Goal: Task Accomplishment & Management: Use online tool/utility

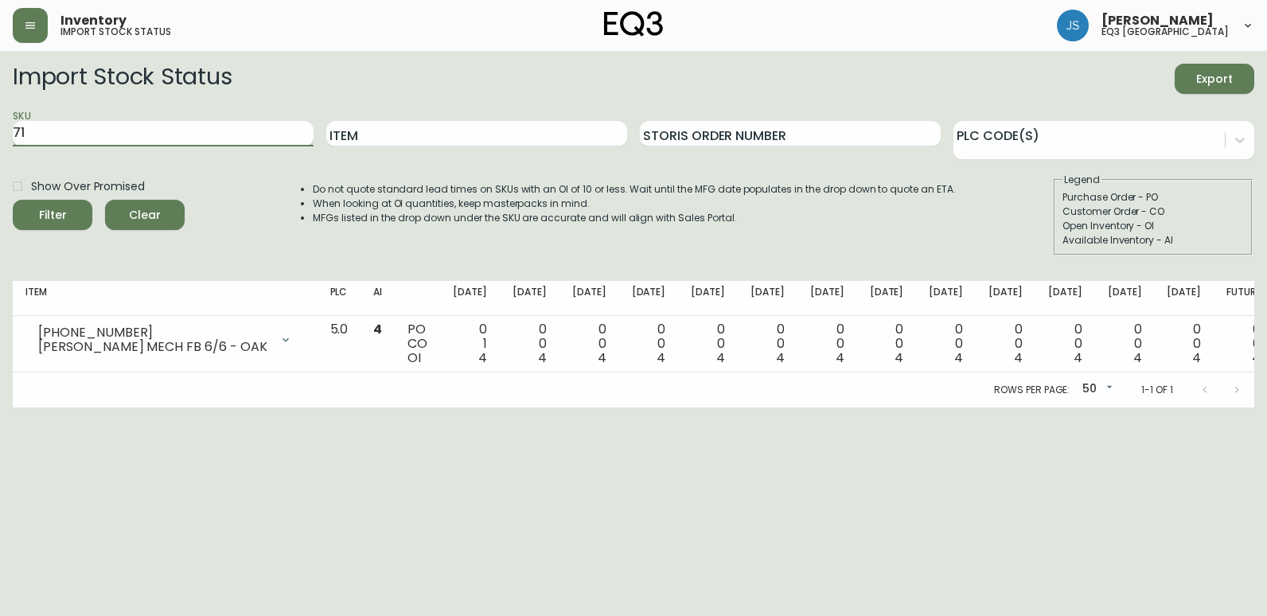
type input "7"
type input "7130-621-13-A"
click at [13, 200] on button "Filter" at bounding box center [53, 215] width 80 height 30
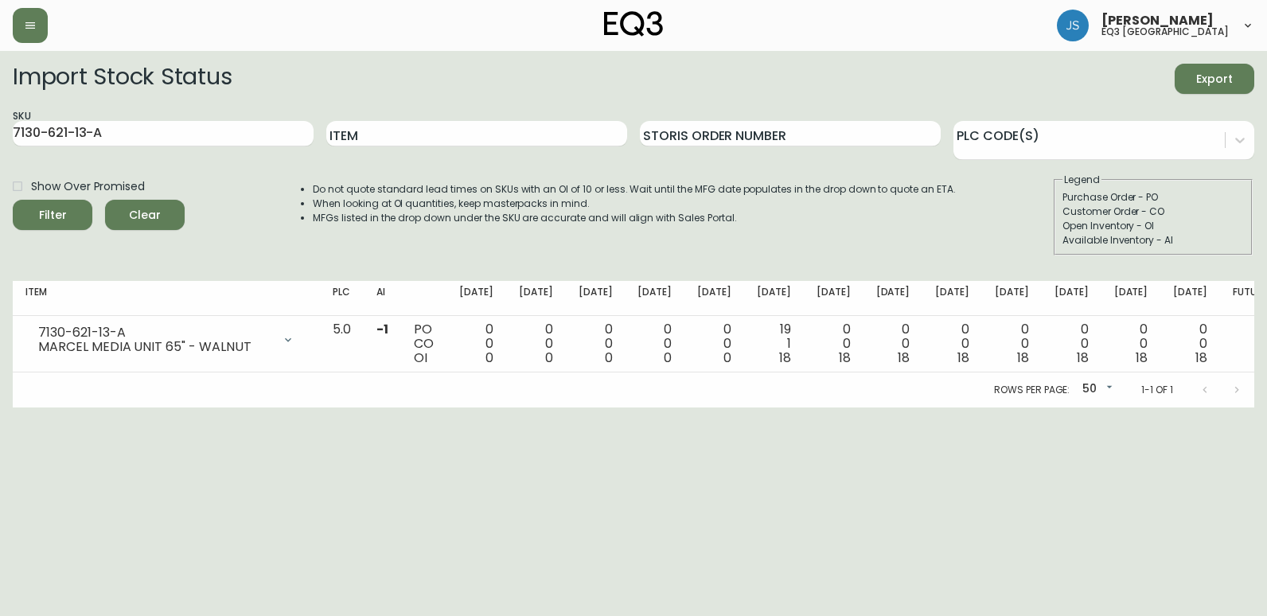
click at [115, 118] on div "SKU 7130-621-13-A" at bounding box center [163, 134] width 301 height 52
click at [116, 130] on input "7130-621-13-A" at bounding box center [163, 133] width 301 height 25
type input "7"
click at [359, 142] on input "Item" at bounding box center [476, 133] width 301 height 25
type input "drawing 3"
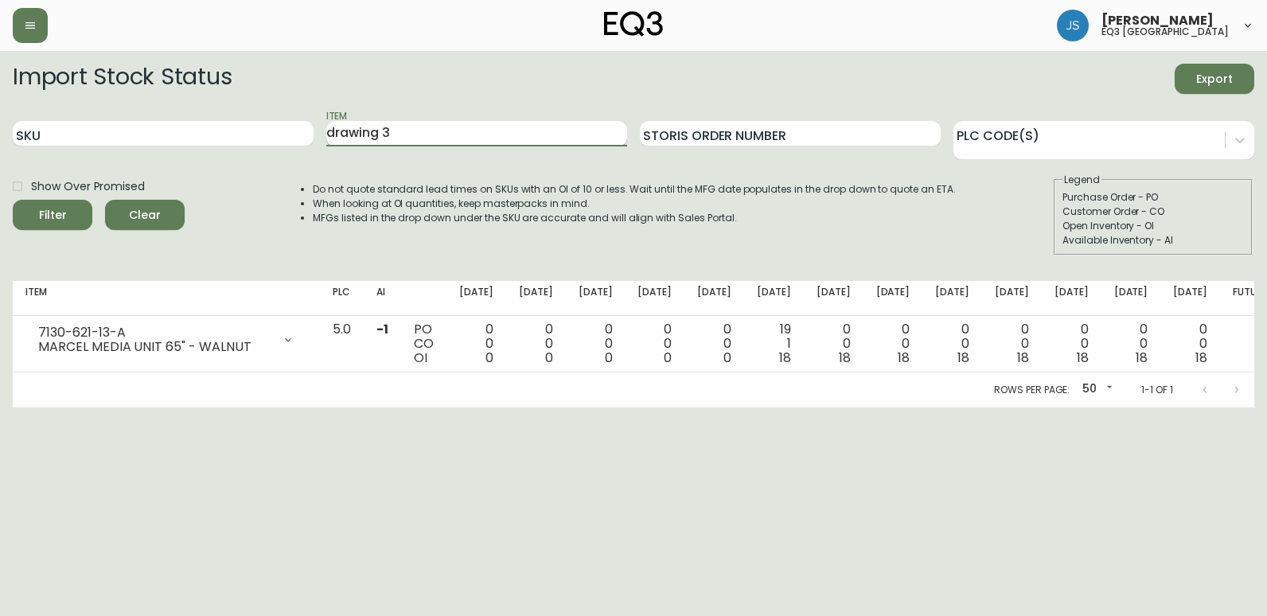
click at [13, 200] on button "Filter" at bounding box center [53, 215] width 80 height 30
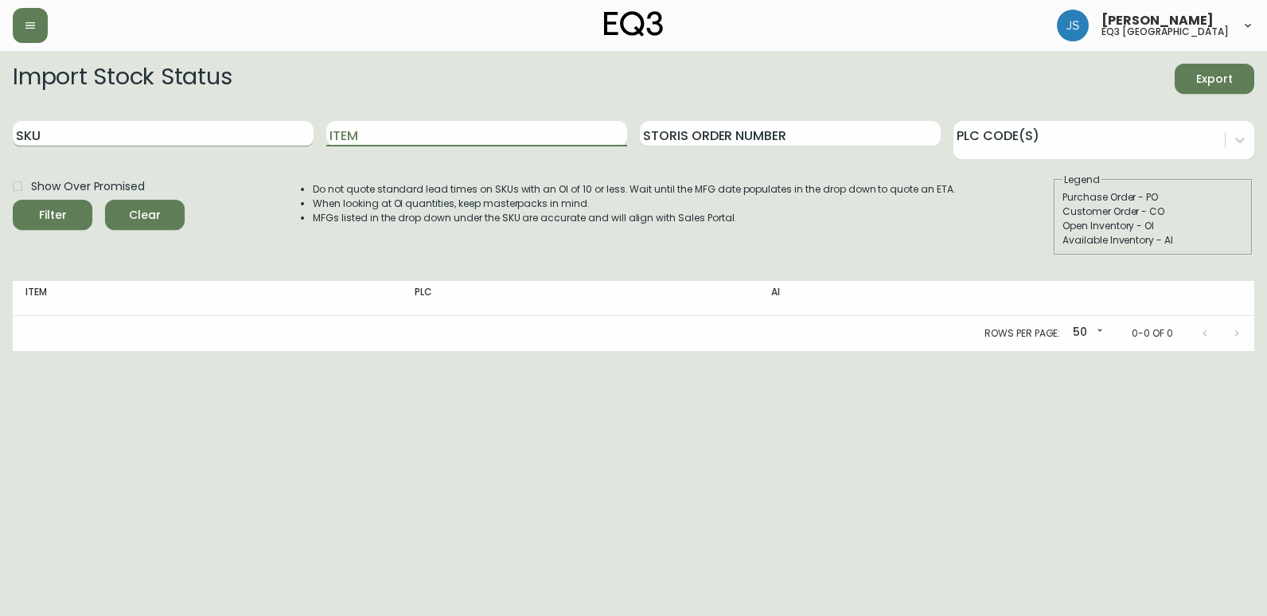
click at [146, 132] on input "SKU" at bounding box center [163, 133] width 301 height 25
paste input "[PHONE_NUMBER]"
type input "[PHONE_NUMBER]"
click at [13, 200] on button "Filter" at bounding box center [53, 215] width 80 height 30
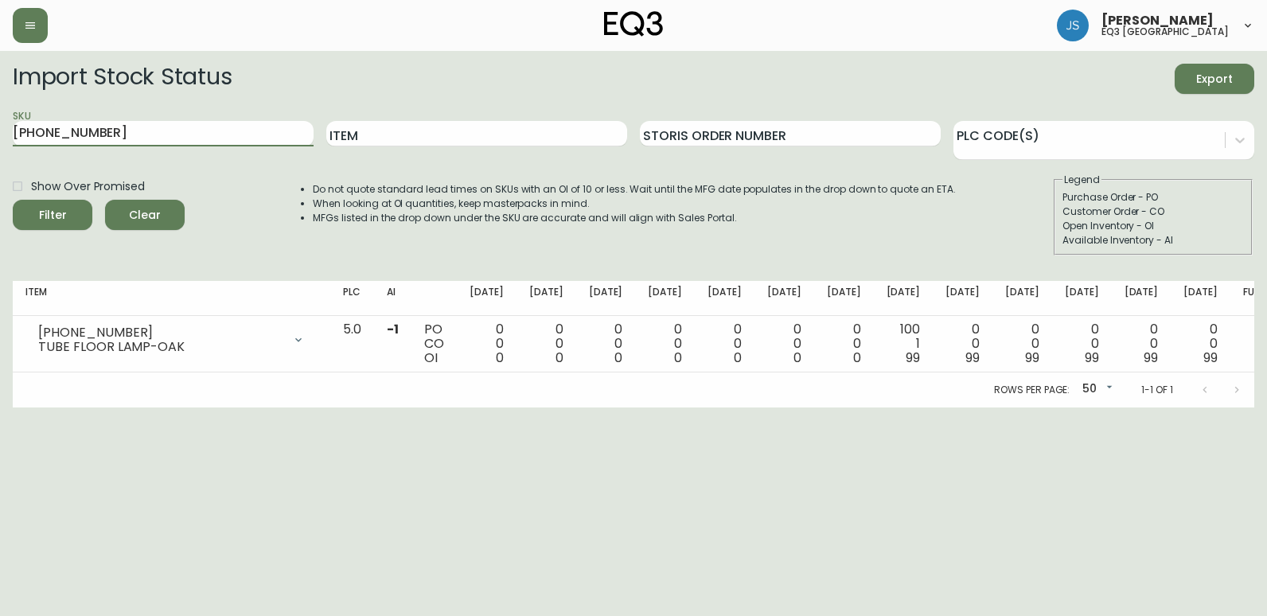
drag, startPoint x: 139, startPoint y: 127, endPoint x: 0, endPoint y: 107, distance: 140.7
click at [0, 113] on html "[PERSON_NAME] eq3 [GEOGRAPHIC_DATA] Import Stock Status Export SKU [PHONE_NUMBE…" at bounding box center [633, 203] width 1267 height 407
paste input "[PHONE_NUMBER]"
click at [13, 200] on button "Filter" at bounding box center [53, 215] width 80 height 30
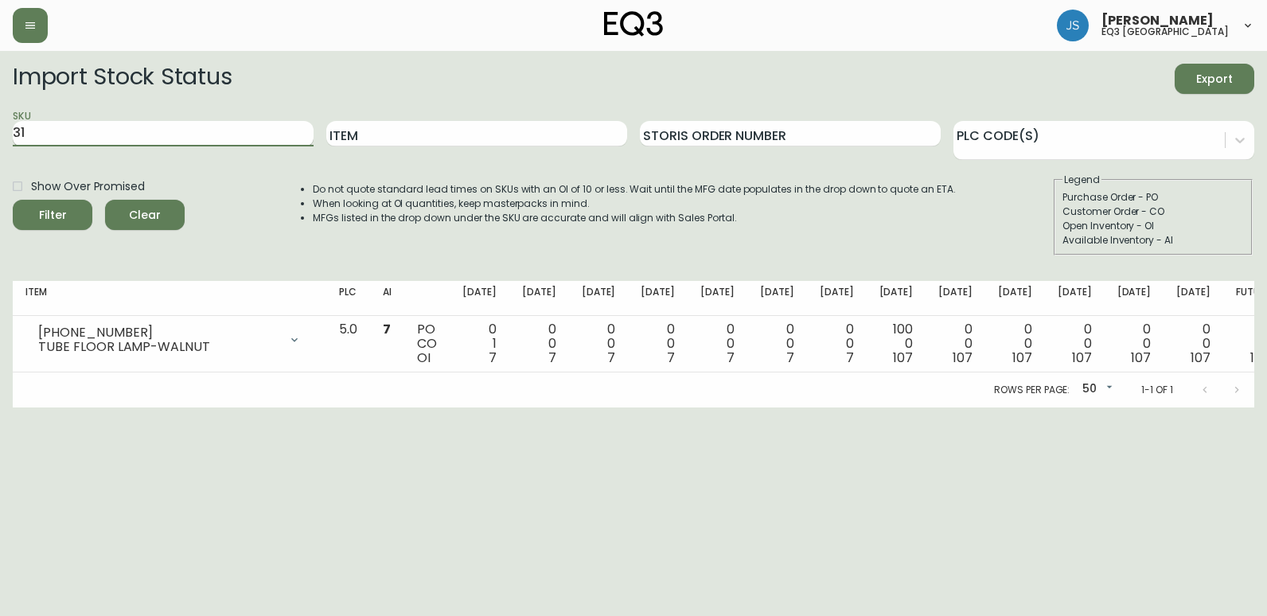
type input "3"
paste input "[PHONE_NUMBER]"
type input "[PHONE_NUMBER]"
click at [13, 200] on button "Filter" at bounding box center [53, 215] width 80 height 30
